Goal: Navigation & Orientation: Find specific page/section

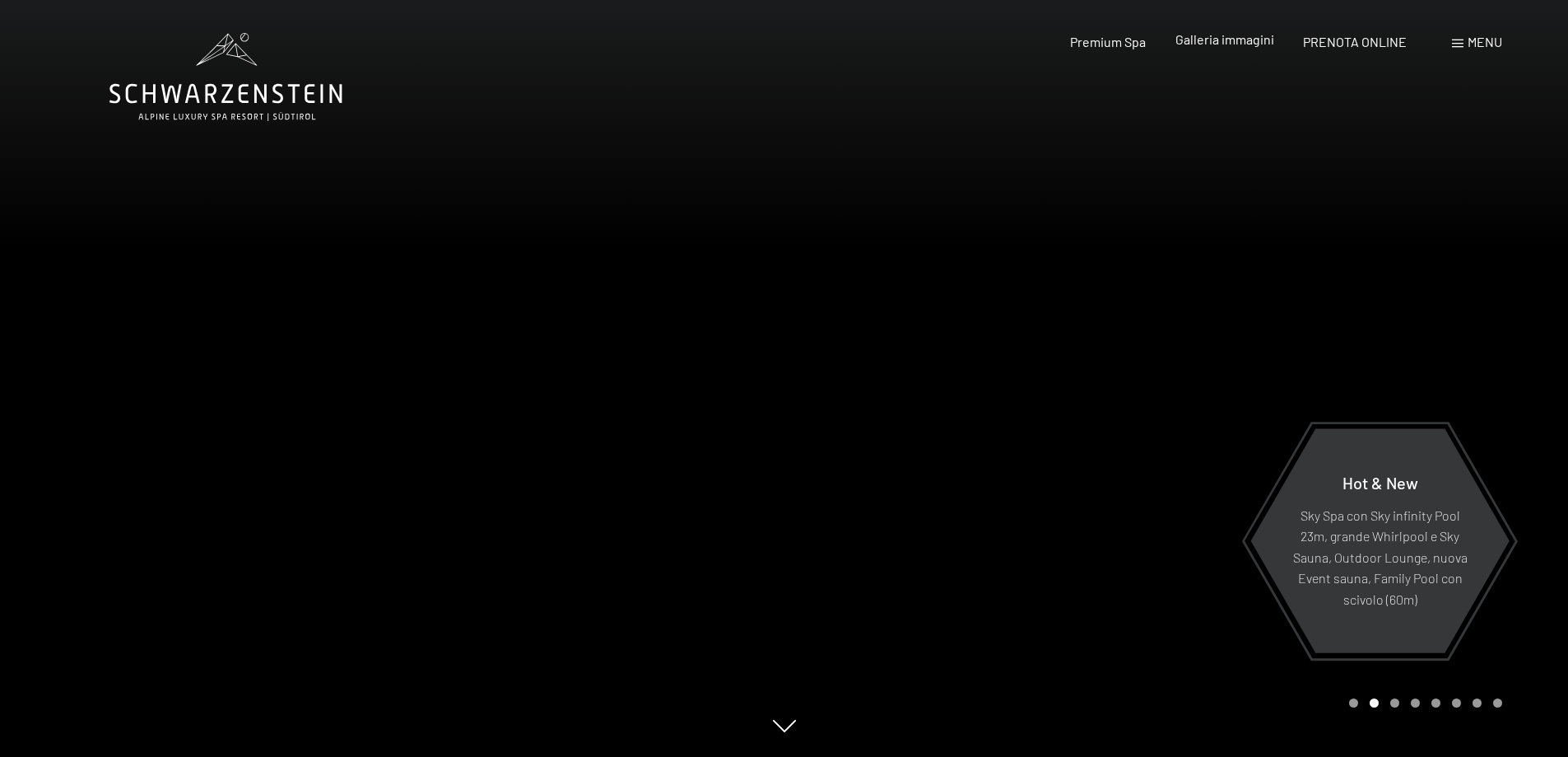
click at [1220, 50] on div "Premium Spa Galleria immagini PRENOTA ONLINE" at bounding box center [1224, 41] width 423 height 18
click at [1219, 44] on span "Galleria immagini" at bounding box center [1225, 39] width 99 height 16
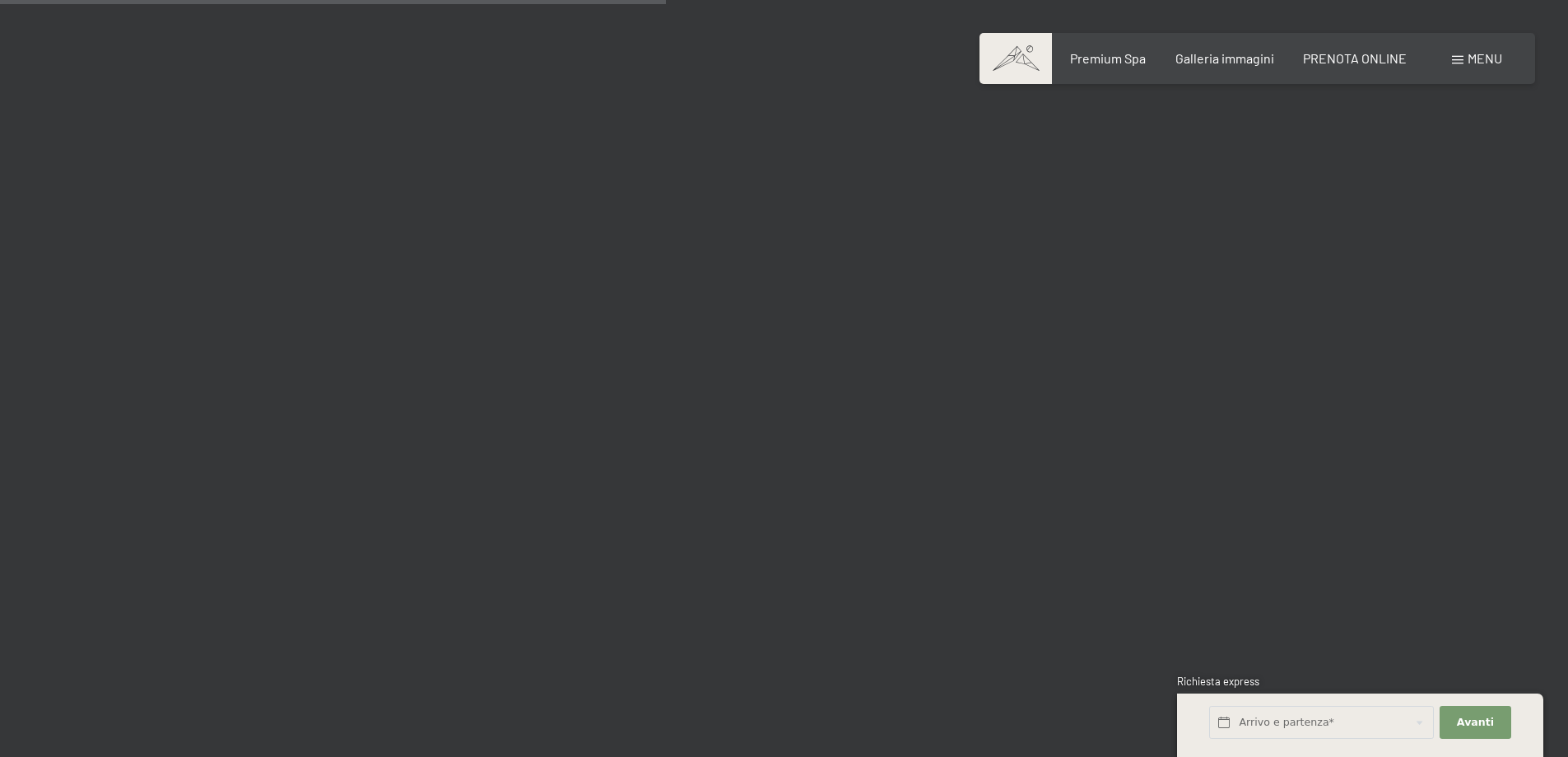
scroll to position [8973, 0]
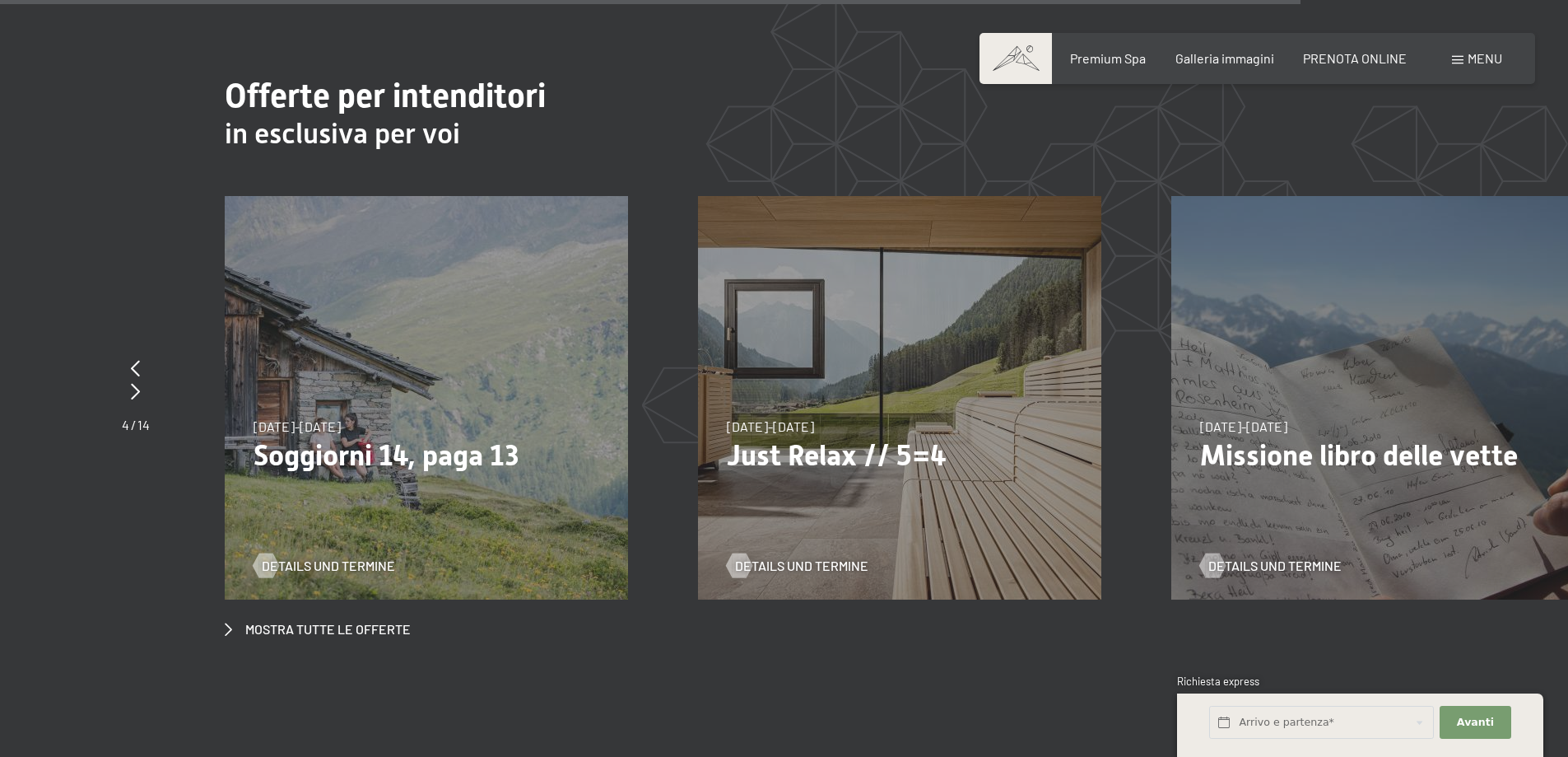
scroll to position [6395, 0]
